Goal: Information Seeking & Learning: Learn about a topic

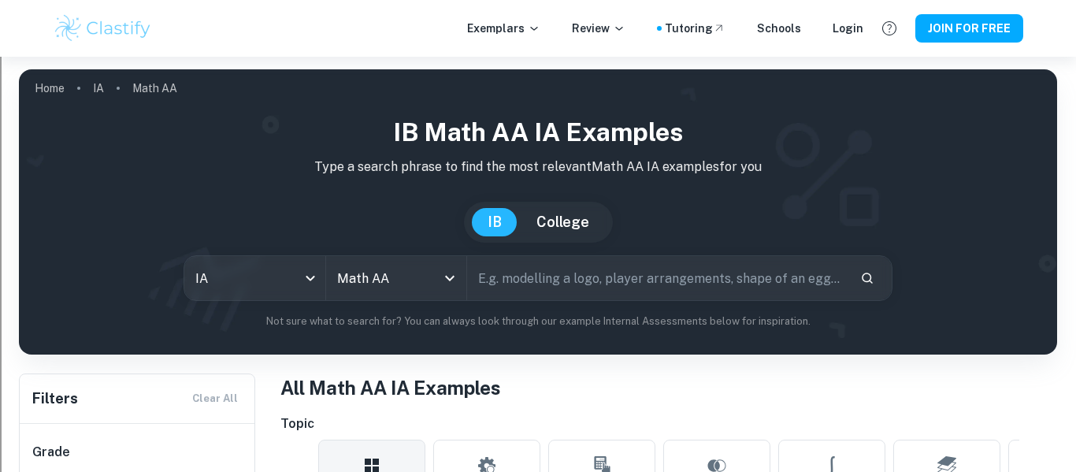
scroll to position [196, 0]
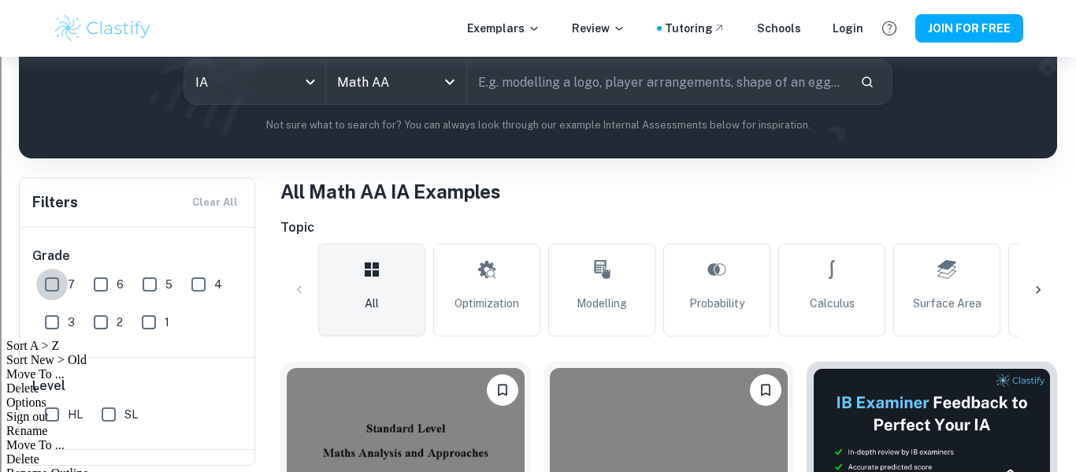
click at [54, 284] on input "7" at bounding box center [52, 285] width 32 height 32
checkbox input "true"
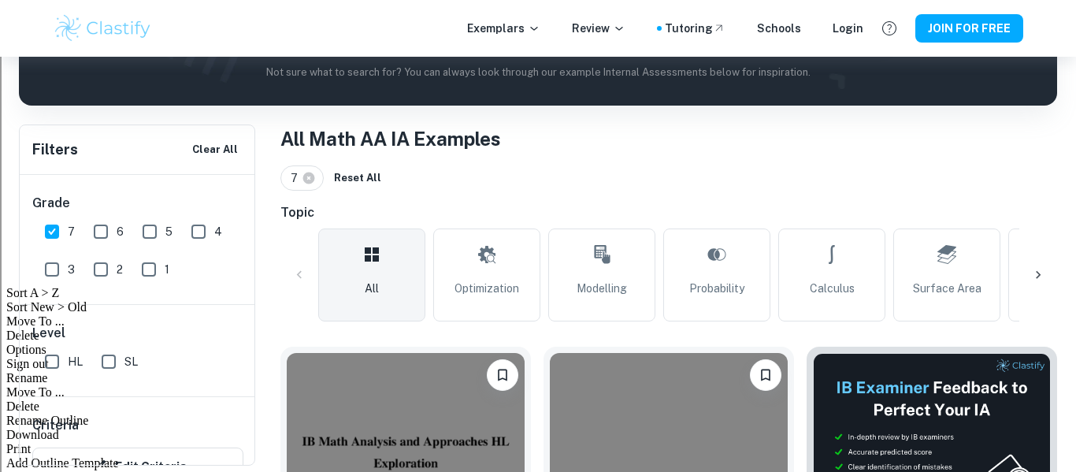
scroll to position [255, 0]
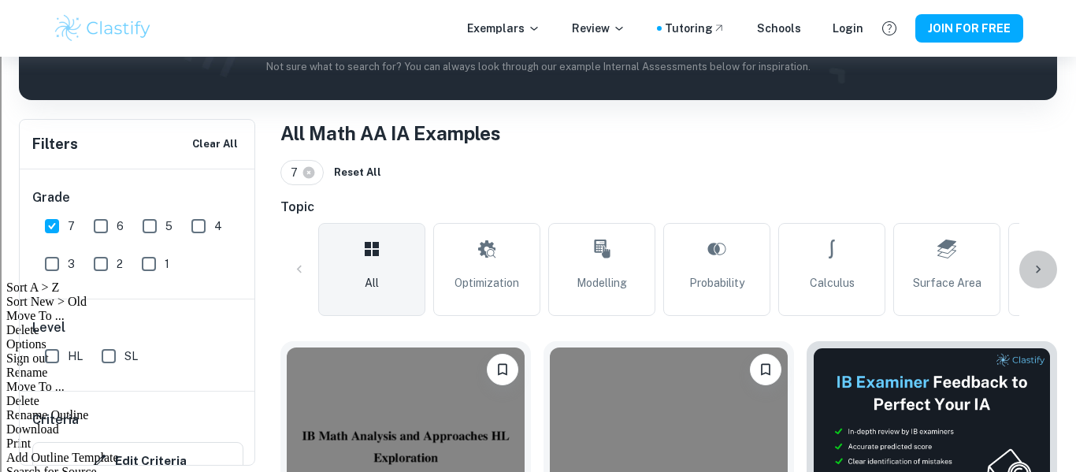
click at [1038, 268] on icon at bounding box center [1039, 270] width 16 height 16
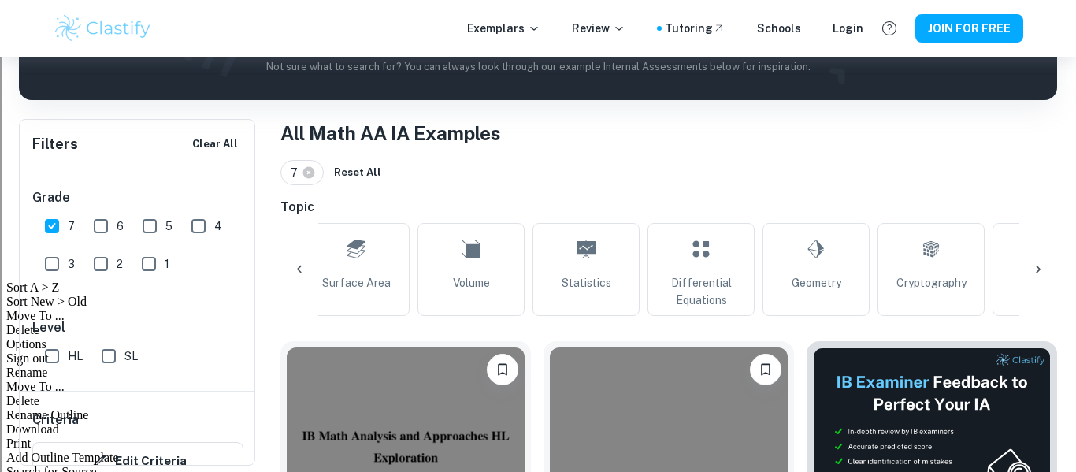
scroll to position [0, 633]
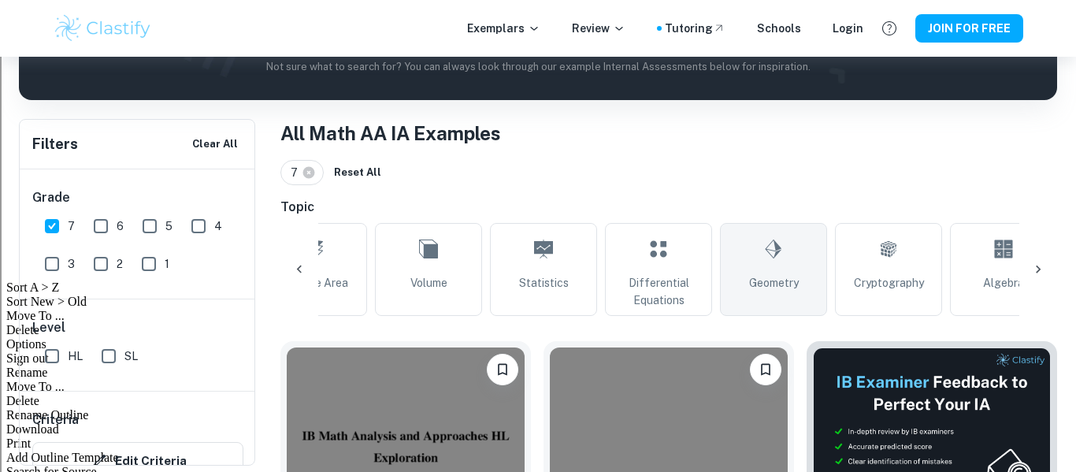
click at [793, 277] on span "Geometry" at bounding box center [774, 282] width 50 height 17
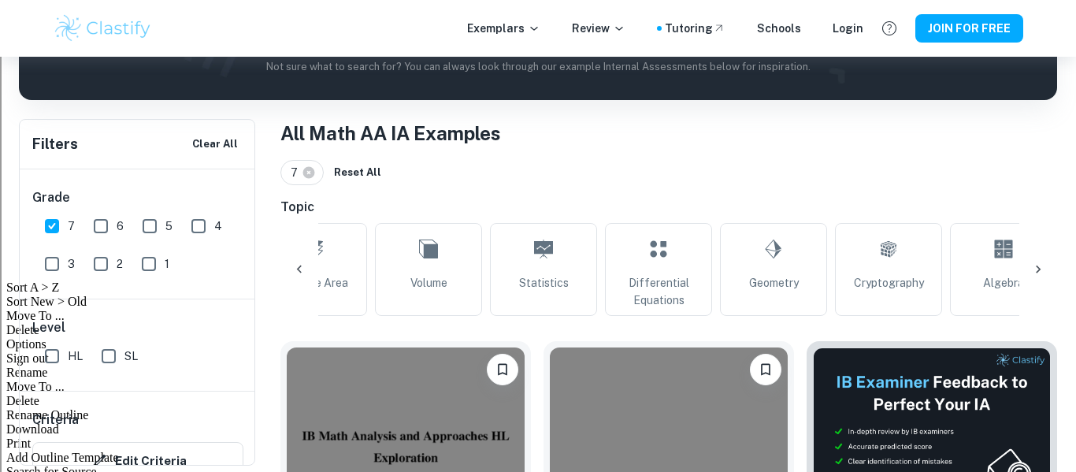
type input "Geometry"
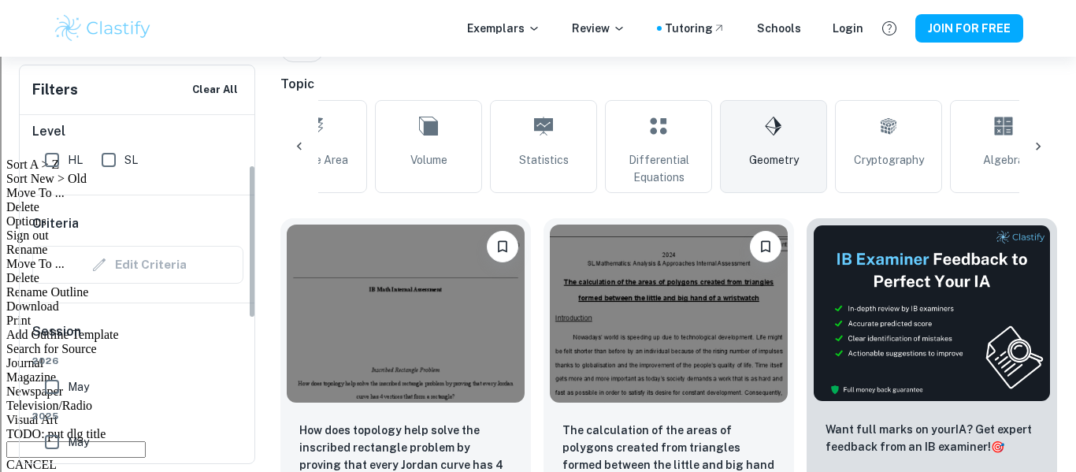
scroll to position [112, 0]
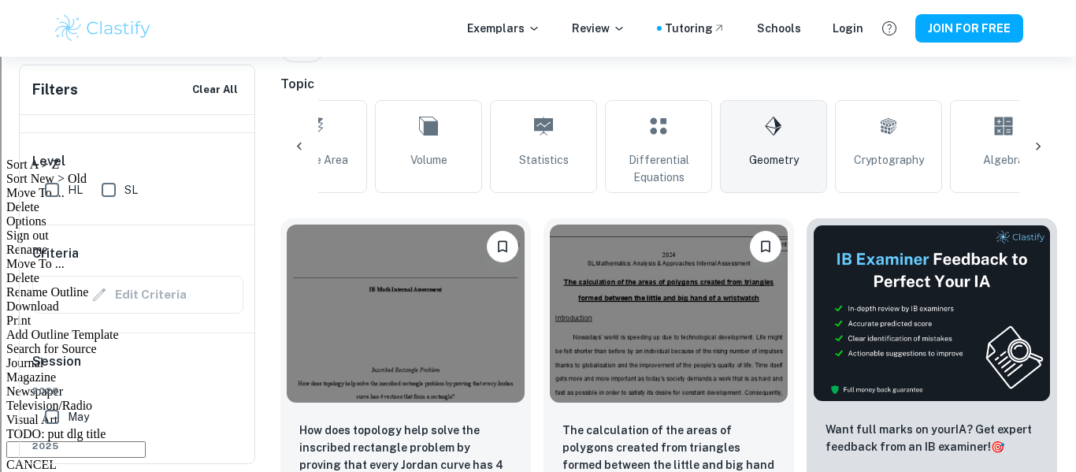
click at [108, 188] on input "SL" at bounding box center [109, 190] width 32 height 32
checkbox input "true"
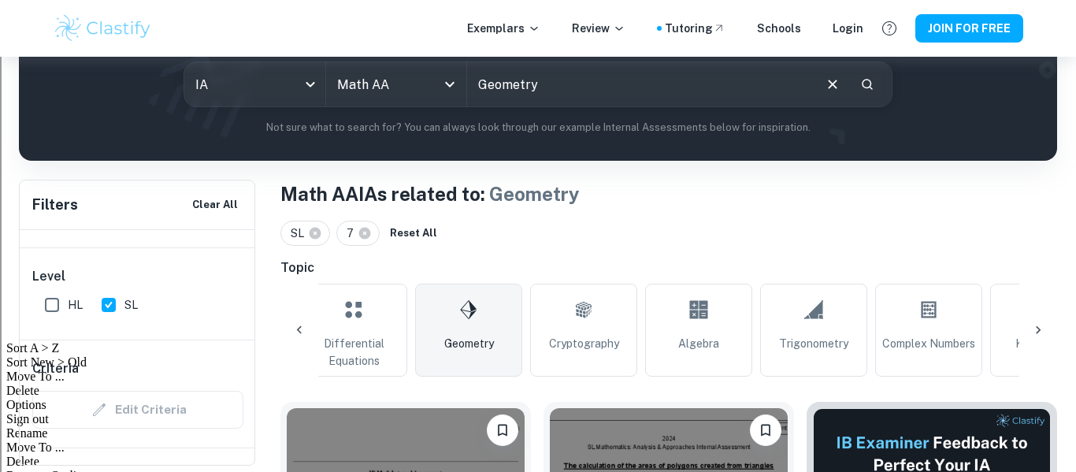
scroll to position [0, 940]
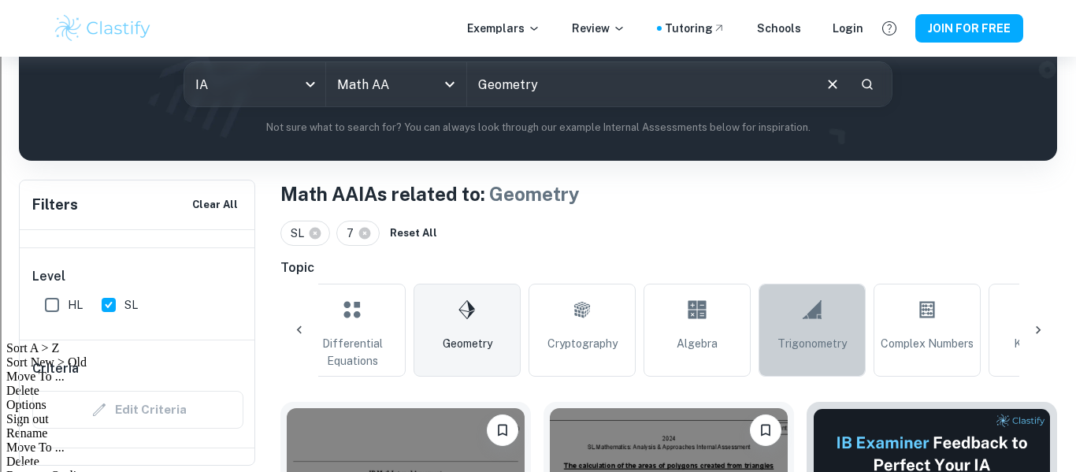
click at [786, 338] on span "Trigonometry" at bounding box center [812, 343] width 69 height 17
type input "Trigonometry"
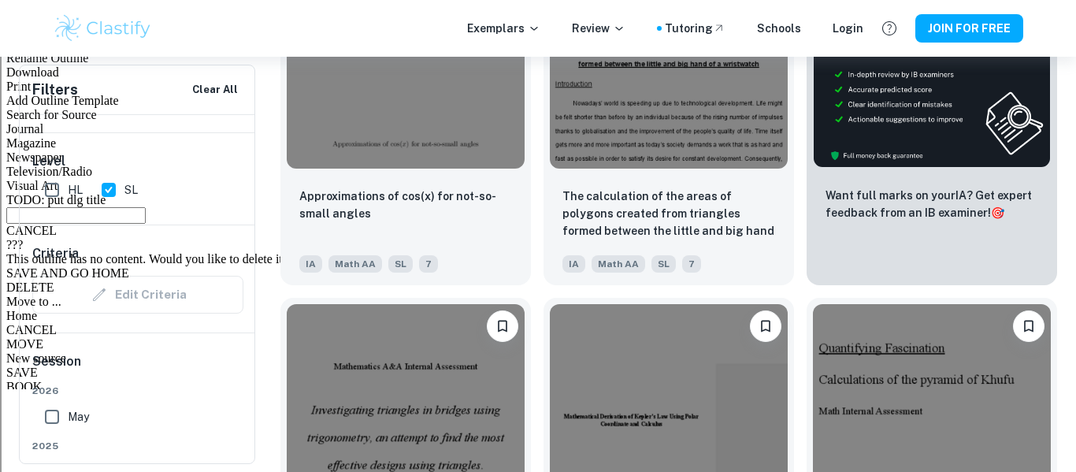
scroll to position [619, 0]
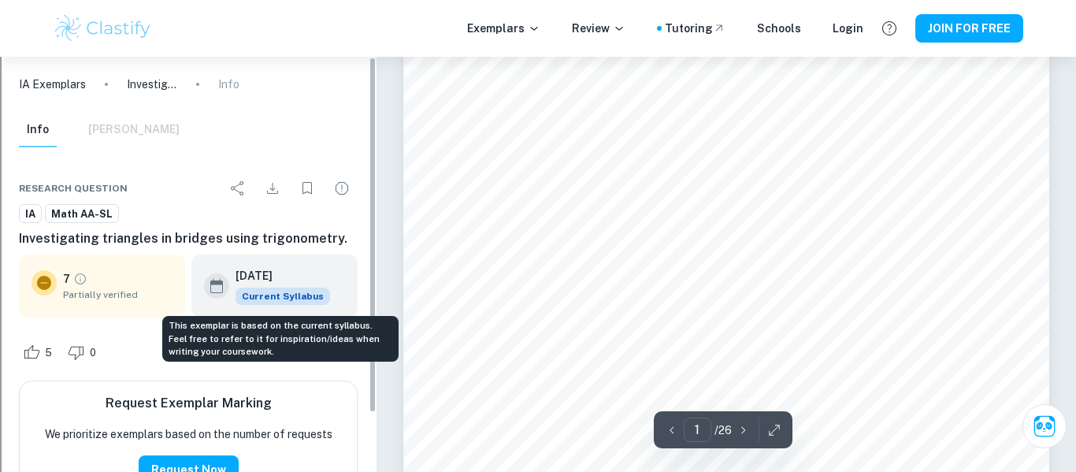
scroll to position [192, 0]
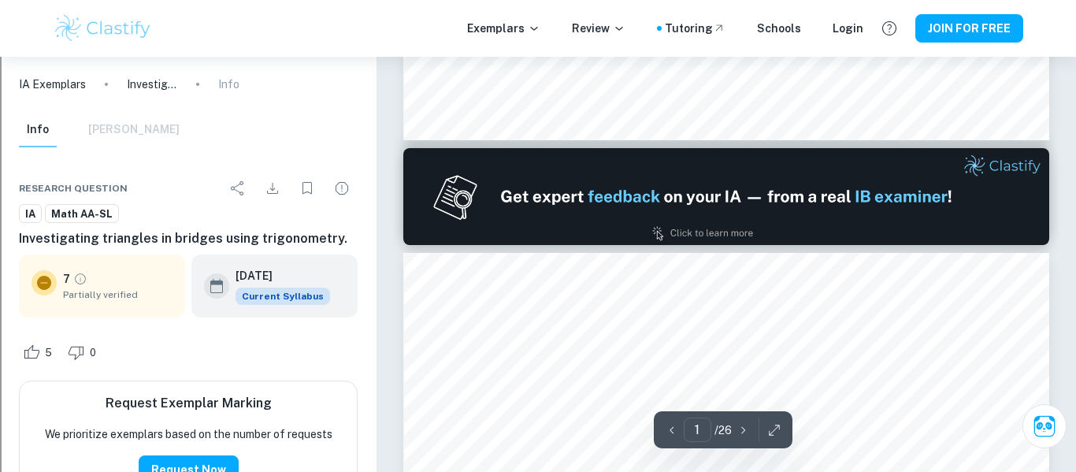
type input "2"
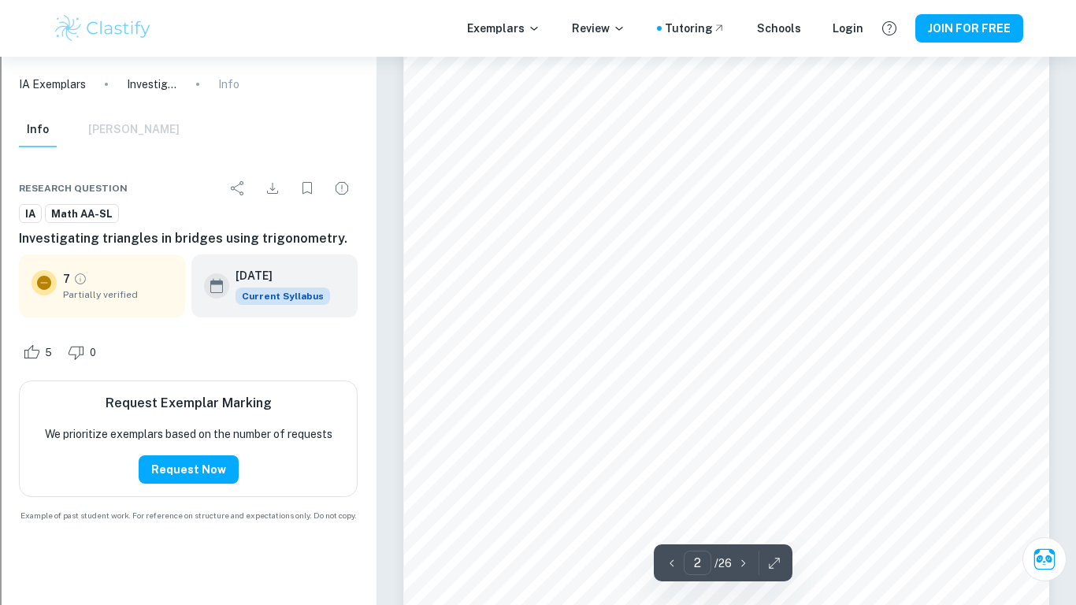
scroll to position [1118, 0]
click at [774, 471] on icon "button" at bounding box center [775, 563] width 16 height 16
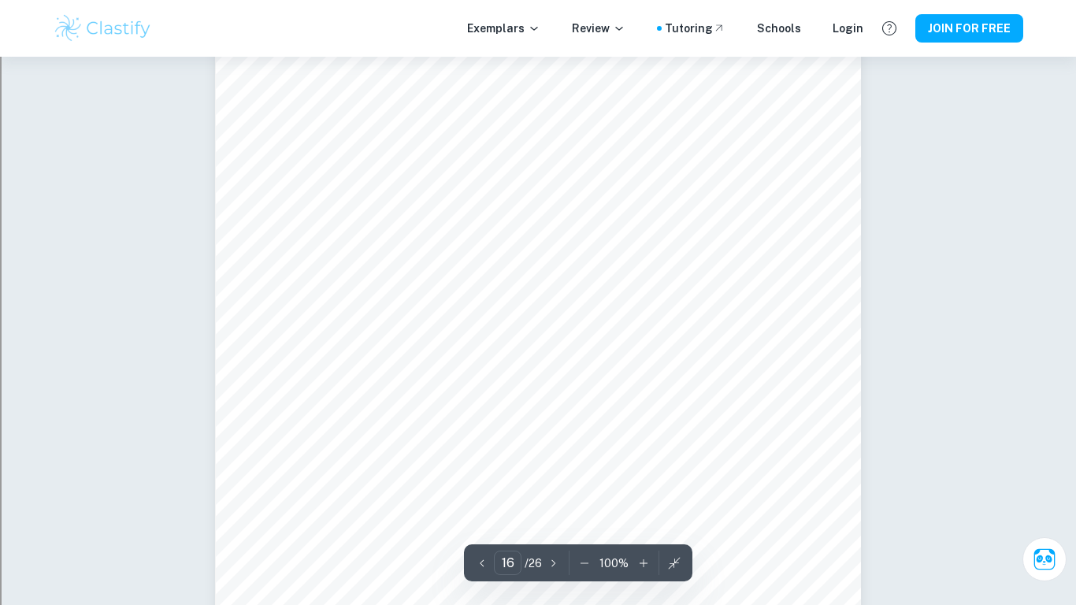
scroll to position [14497, 0]
type input "19"
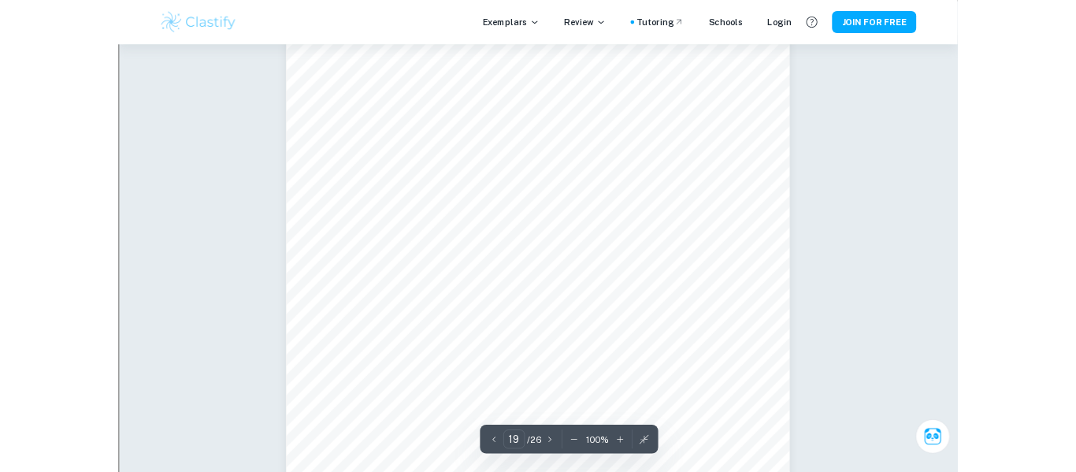
scroll to position [17297, 0]
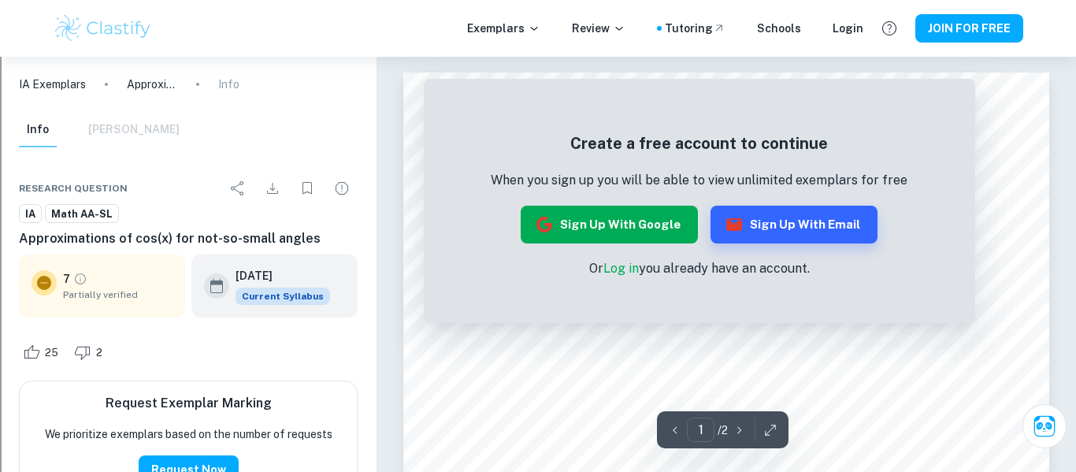
click at [617, 231] on button "Sign up with Google" at bounding box center [609, 225] width 177 height 38
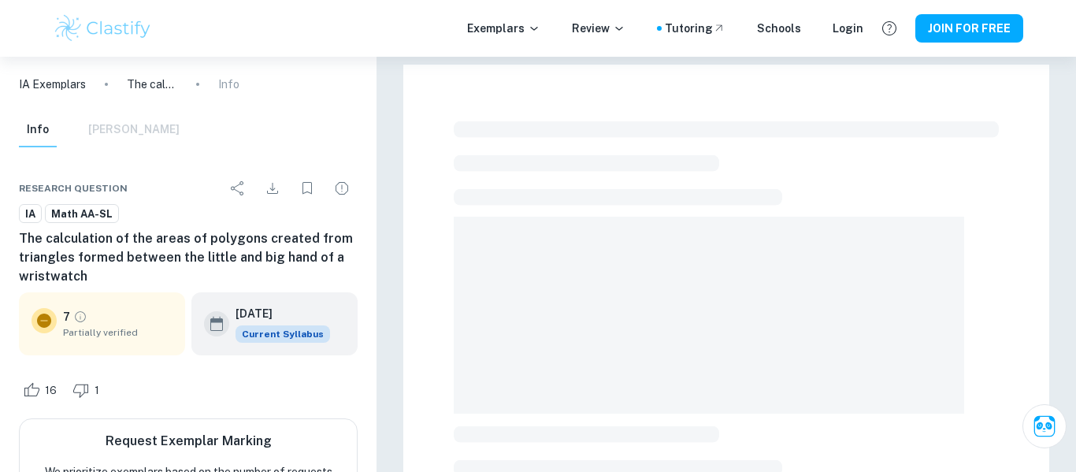
checkbox input "true"
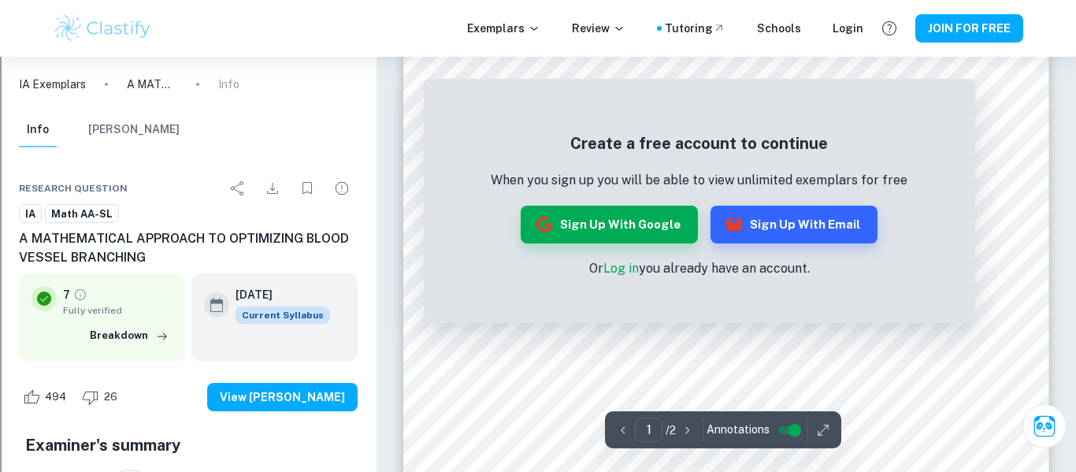
scroll to position [102, 0]
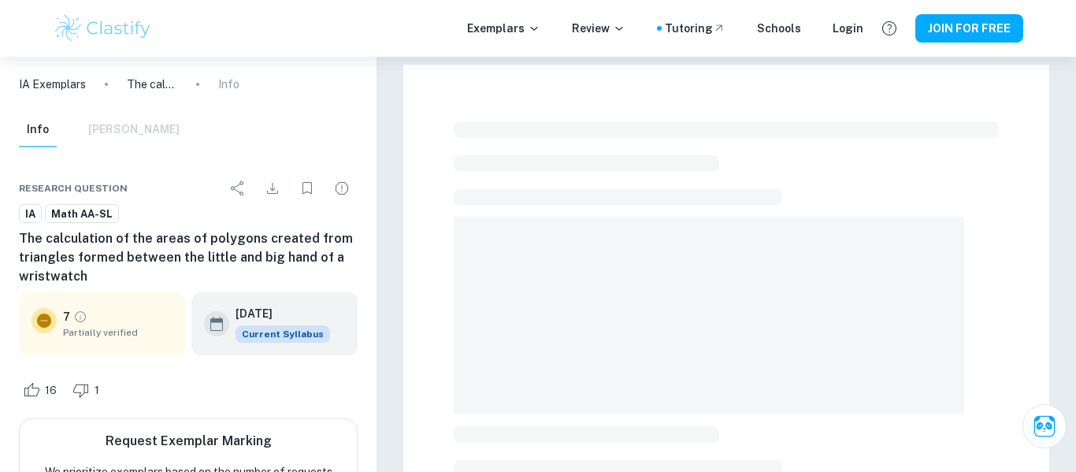
checkbox input "true"
